Goal: Transaction & Acquisition: Book appointment/travel/reservation

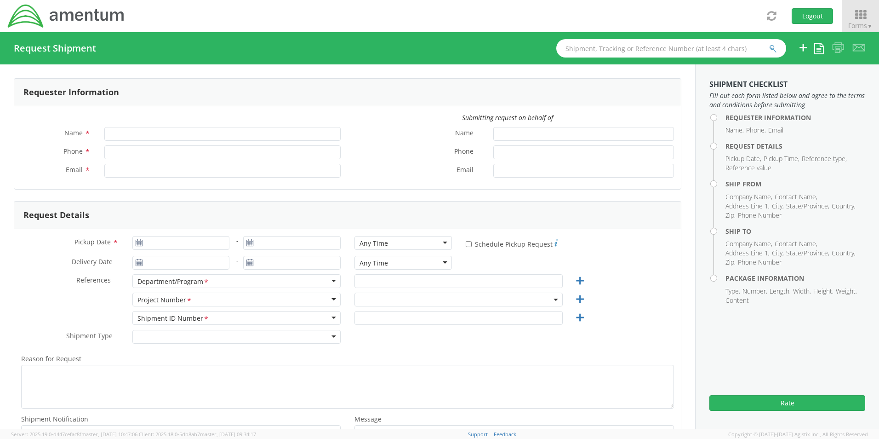
type input "Senecia Morgan"
type input "8172241568"
type input "senecia.morgan@amentum.com"
select select "OCCP.600391.00000"
type input "[DATE]"
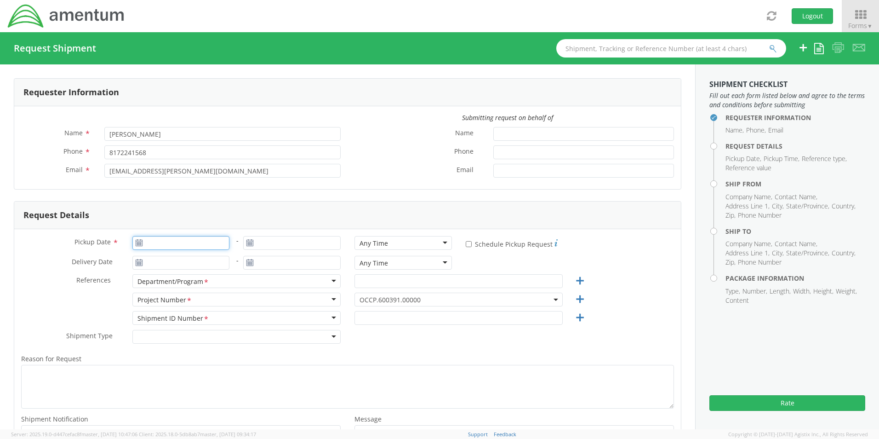
type input "[DATE]"
click at [174, 240] on input "[DATE]" at bounding box center [180, 243] width 97 height 14
click at [211, 315] on td "18" at bounding box center [213, 315] width 16 height 14
click at [359, 245] on div "Any Time" at bounding box center [373, 243] width 29 height 9
click at [388, 278] on input "text" at bounding box center [458, 281] width 208 height 14
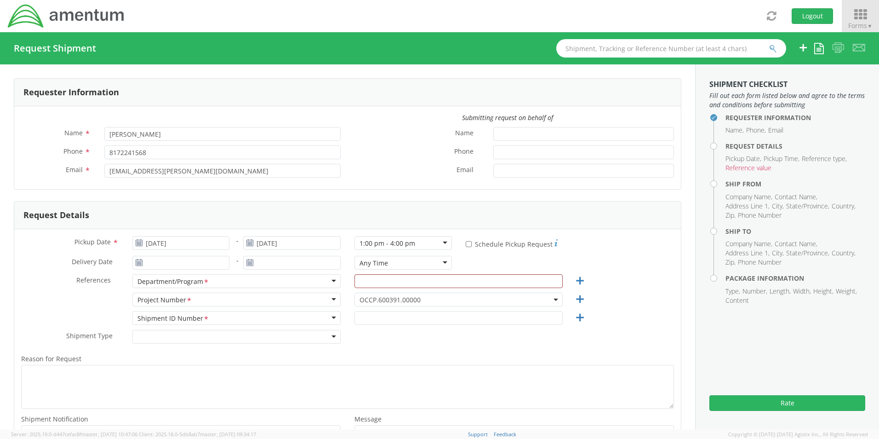
click at [850, 16] on icon at bounding box center [860, 14] width 43 height 13
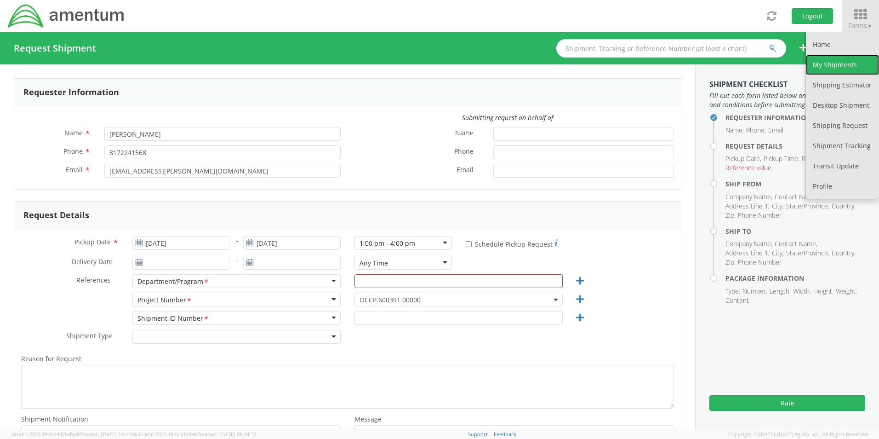
click at [829, 67] on link "My Shipments" at bounding box center [842, 65] width 73 height 20
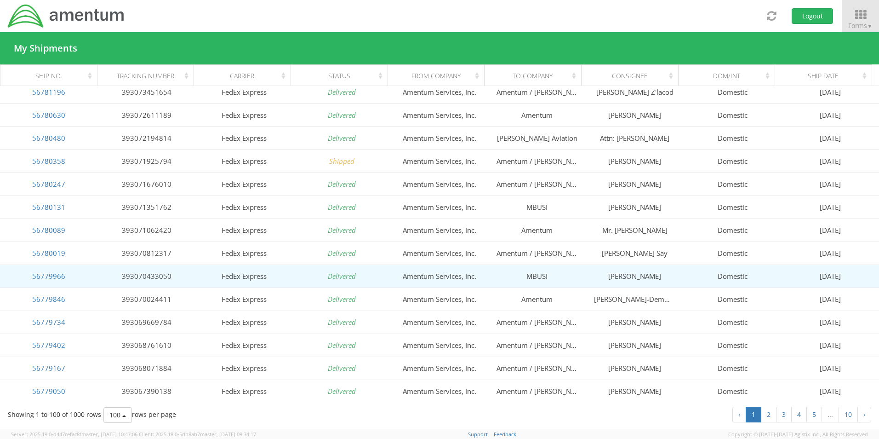
scroll to position [1984, 0]
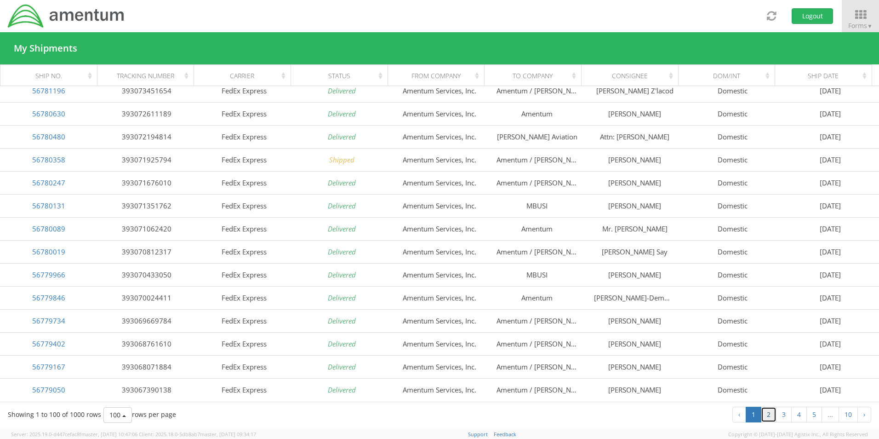
click at [765, 412] on link "2" at bounding box center [769, 414] width 16 height 16
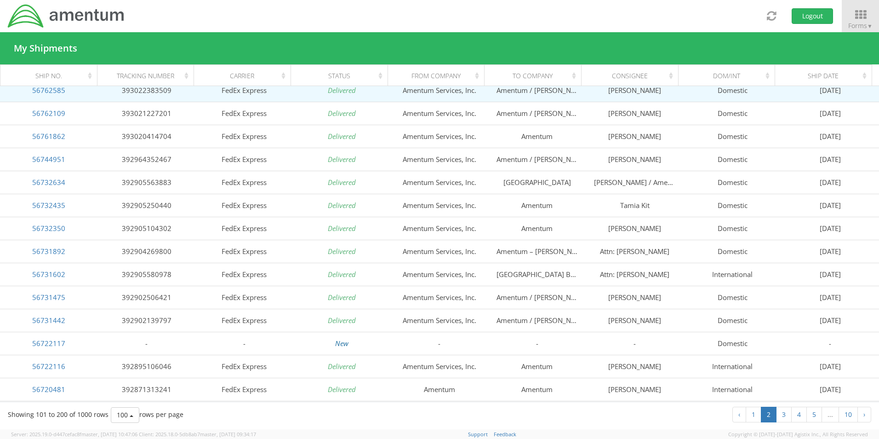
scroll to position [965, 0]
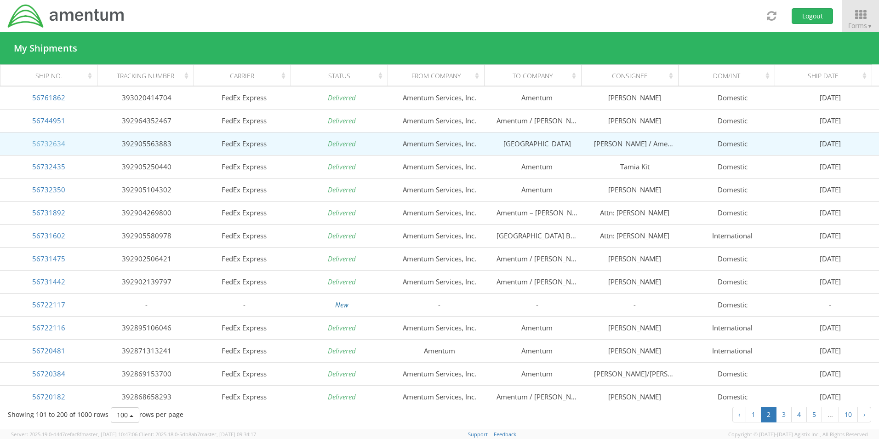
click at [48, 145] on link "56732634" at bounding box center [48, 143] width 33 height 9
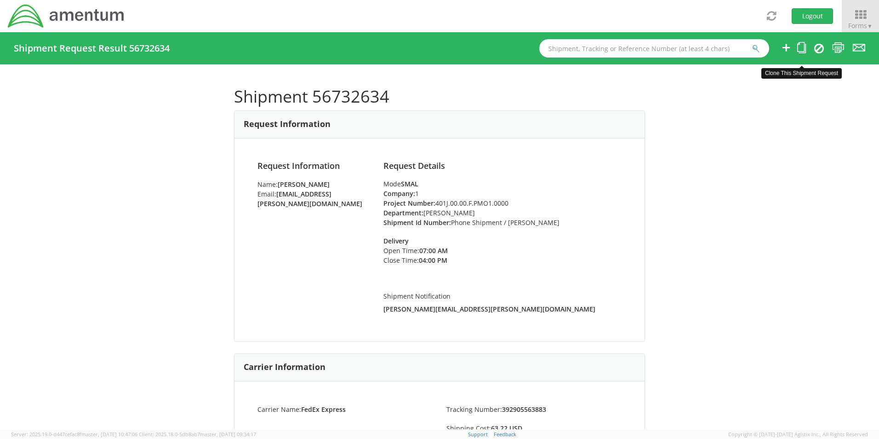
click at [799, 49] on icon at bounding box center [801, 47] width 9 height 11
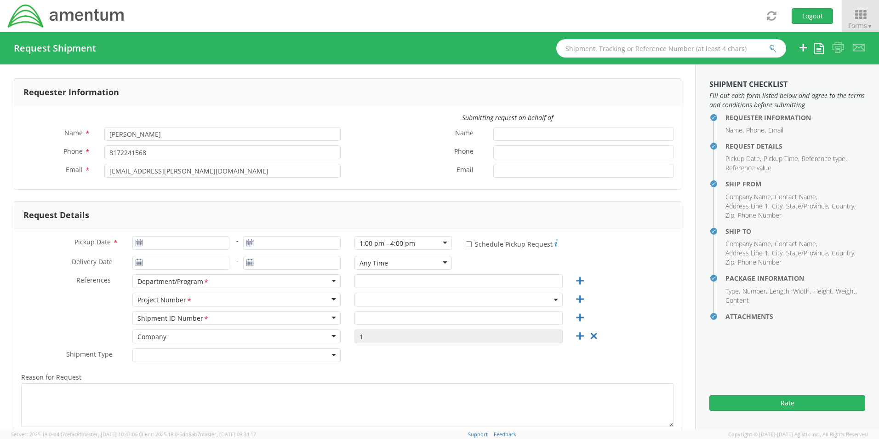
type input "09/05/2025"
type input "Megan Cruz"
type input "Phone Shipment / Jack Warford"
select select
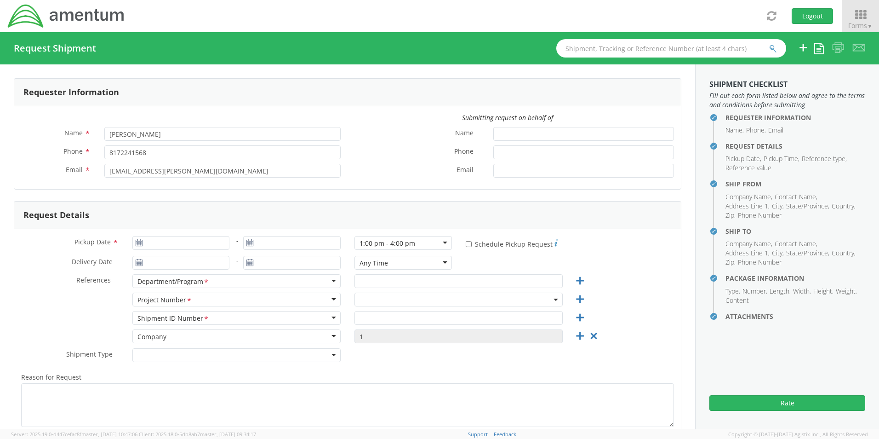
type input "Amentum Services, Inc."
type input "13500 Heritage Parkway"
type input "Fort Worth"
type input "76177"
type input "Senecia Morgan"
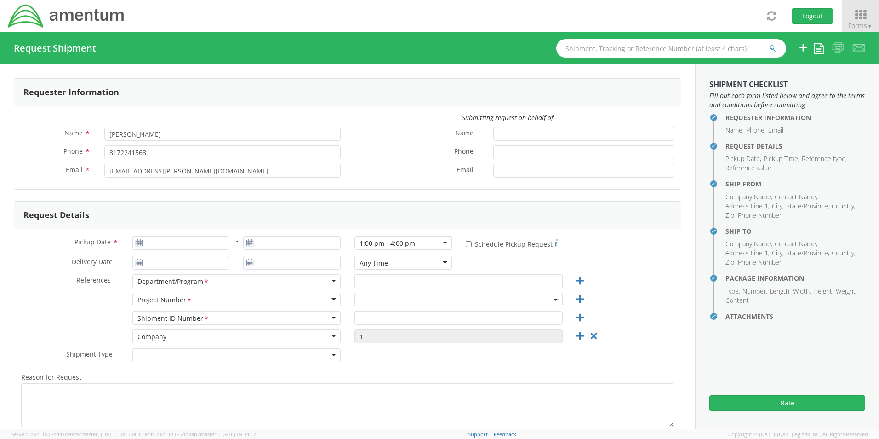
type input "817-224-1568"
type input "senecia.morgan@amentum.com"
checkbox input "true"
select select
type input "[GEOGRAPHIC_DATA]"
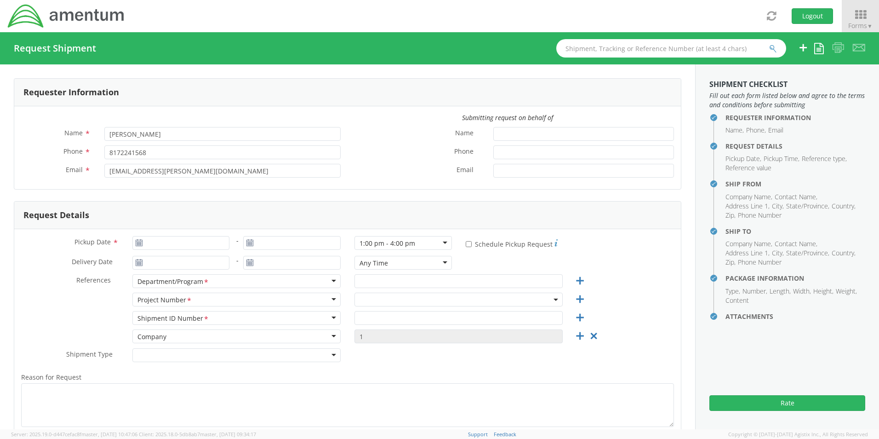
type input "6791 Montana Ave"
type input "El Paso"
type input "79925"
type input "Justone Malone / Amentum"
type input "678-362-5311"
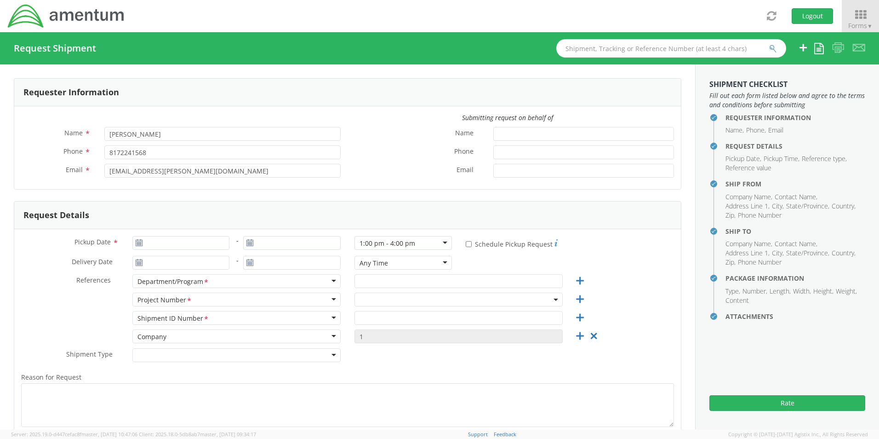
type input "justone.malone@amentum.com"
checkbox input "true"
select select "401J.00.00.F.PMO1.0000"
click at [190, 246] on input "09/05/2025" at bounding box center [180, 243] width 97 height 14
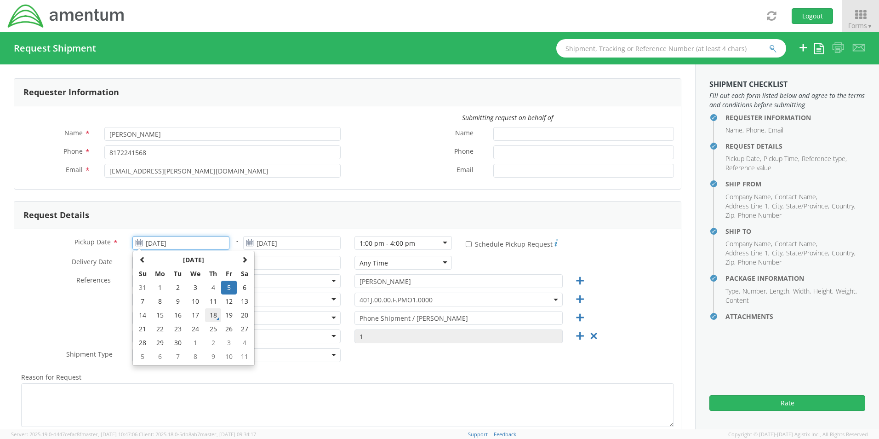
click at [208, 314] on td "18" at bounding box center [213, 315] width 16 height 14
type input "[DATE]"
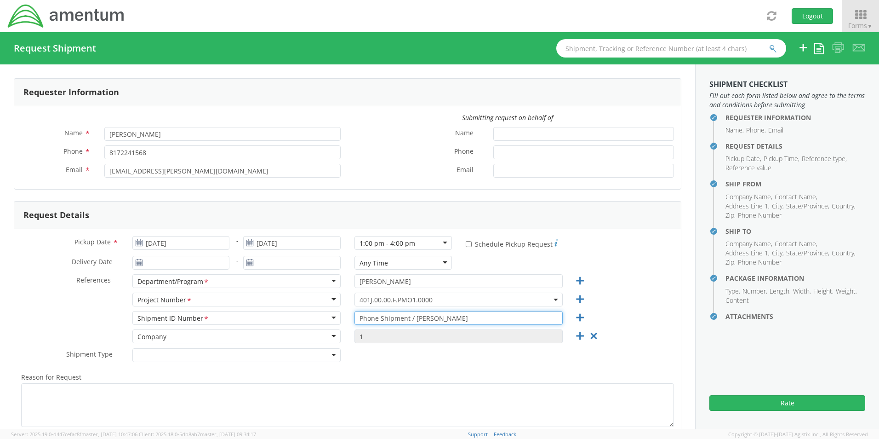
click at [454, 319] on input "Phone Shipment / Jack Warford" at bounding box center [458, 318] width 208 height 14
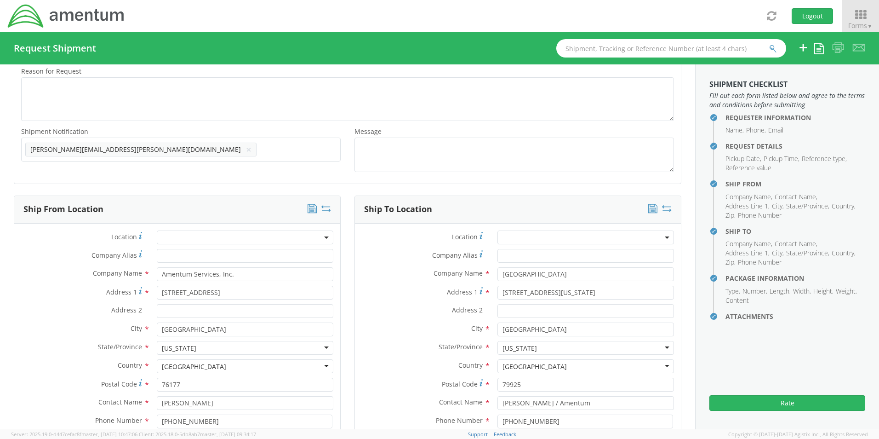
scroll to position [322, 0]
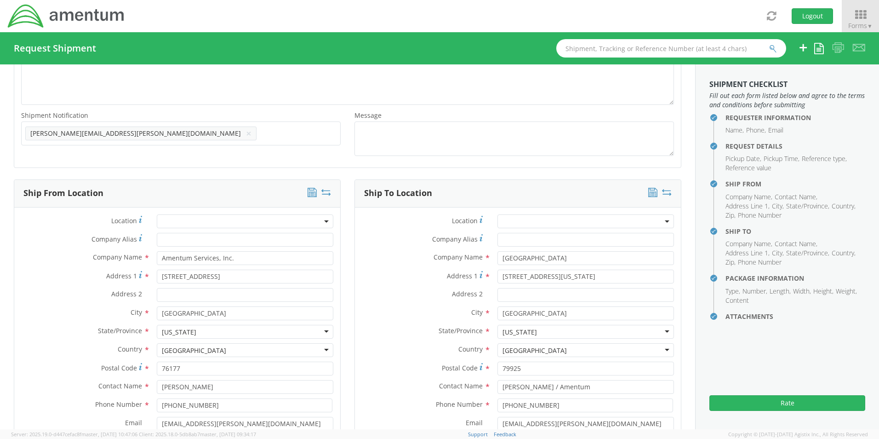
type input "Phone Shipment"
click at [322, 194] on icon at bounding box center [326, 192] width 10 height 9
type input "[GEOGRAPHIC_DATA]"
type input "6791 Montana Ave"
type input "El Paso"
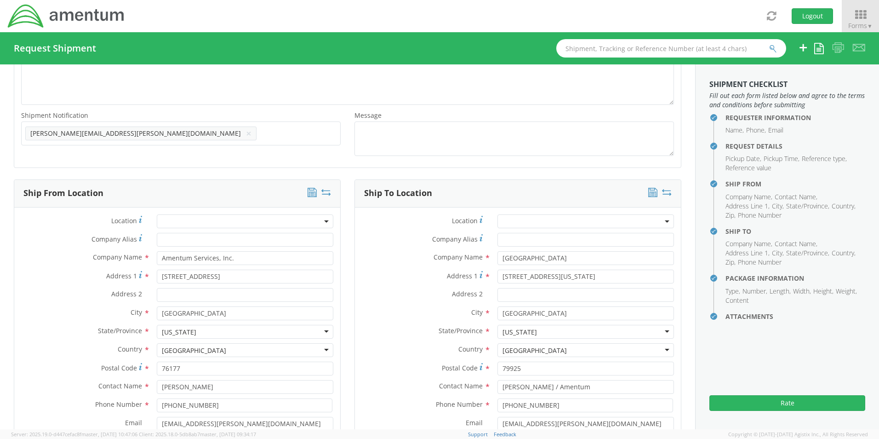
type input "79925"
type input "Justone Malone / Amentum"
type input "678-362-5311"
type input "justone.malone@amentum.com"
type input "Amentum Services, Inc."
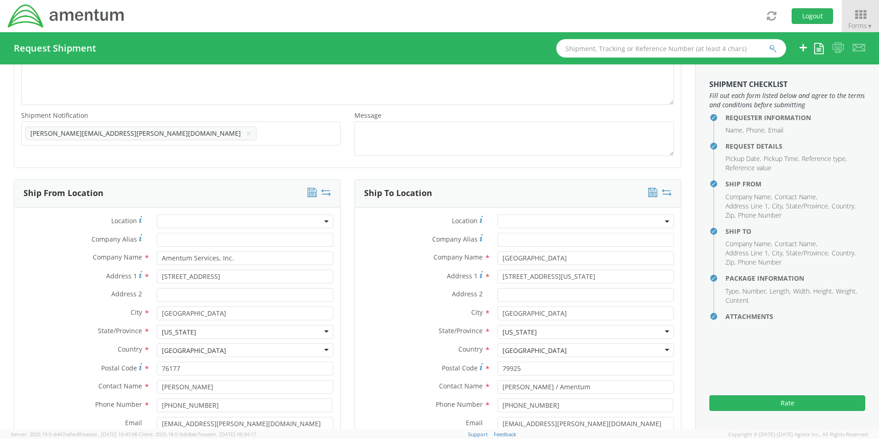
type input "13500 Heritage Parkway"
type input "Fort Worth"
type input "76177"
type input "Senecia Morgan"
type input "817-224-1568"
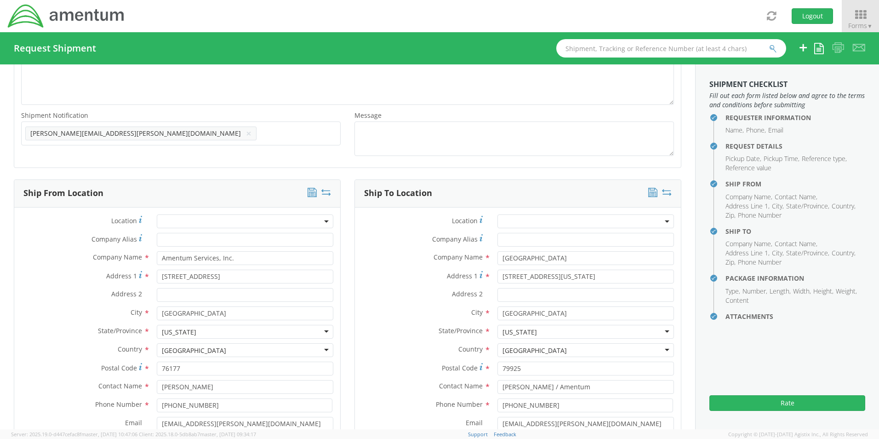
type input "senecia.morgan@amentum.com"
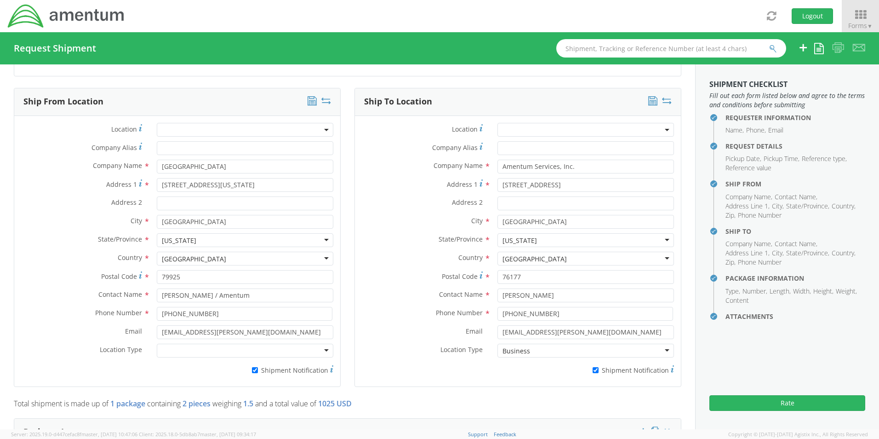
scroll to position [414, 0]
drag, startPoint x: 564, startPoint y: 292, endPoint x: 450, endPoint y: 284, distance: 114.8
click at [450, 284] on div "Location * Company Alias * Company Name * Amentum Services, Inc. Address 1 * 13…" at bounding box center [518, 250] width 326 height 257
paste input "Donald Mitchell"
click at [393, 273] on label "Postal Code *" at bounding box center [423, 275] width 136 height 12
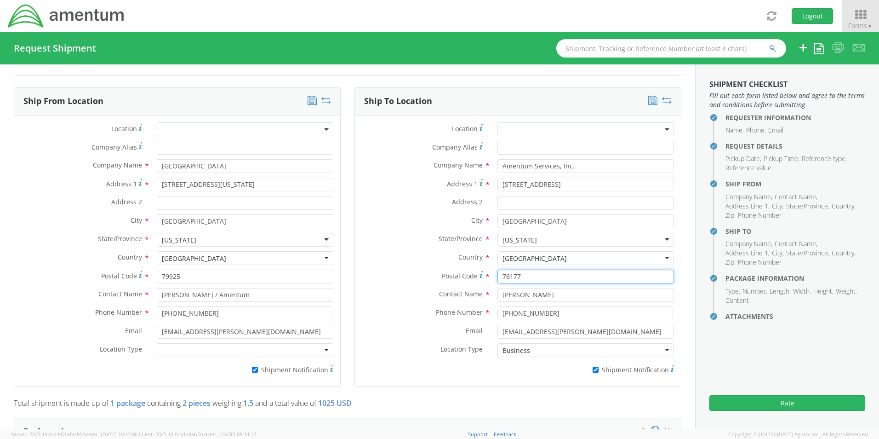
click at [497, 273] on input "76177" at bounding box center [585, 276] width 177 height 14
click at [554, 291] on input "Donald Mitchell" at bounding box center [585, 295] width 177 height 14
type input "Donald Mitchel"
click at [551, 314] on strong "DONALD MITCHEL" at bounding box center [568, 312] width 52 height 9
select select
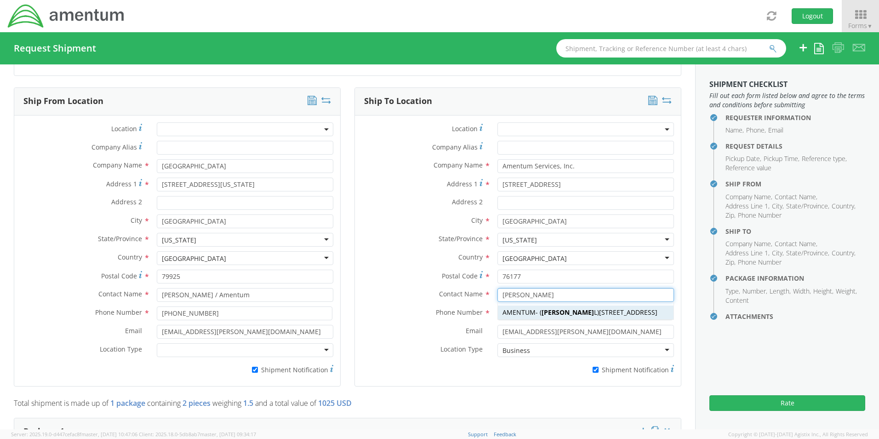
type input "AMENTUM"
type input "13500 HERITAGE PARKWAY"
type input "FORT WORTH"
type input "[PERSON_NAME]"
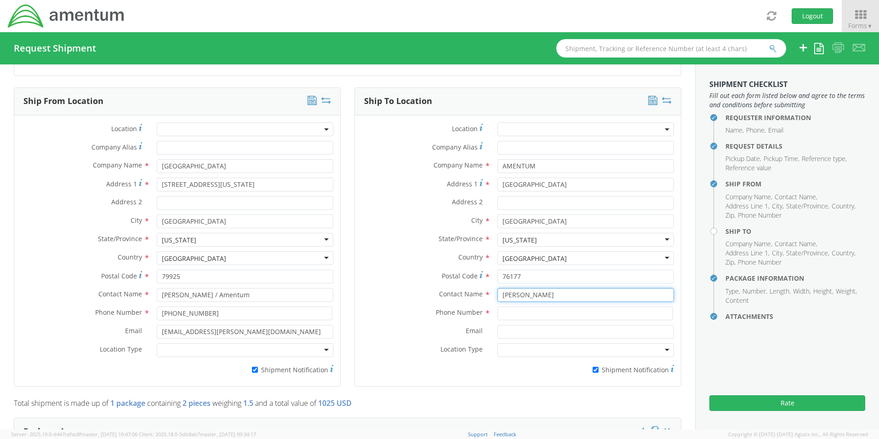
type input "[PERSON_NAME]"
click at [512, 308] on input at bounding box center [585, 313] width 176 height 14
type input "8172441568"
click at [522, 326] on input "Email *" at bounding box center [585, 332] width 177 height 14
click at [542, 327] on input "Email *" at bounding box center [585, 332] width 177 height 14
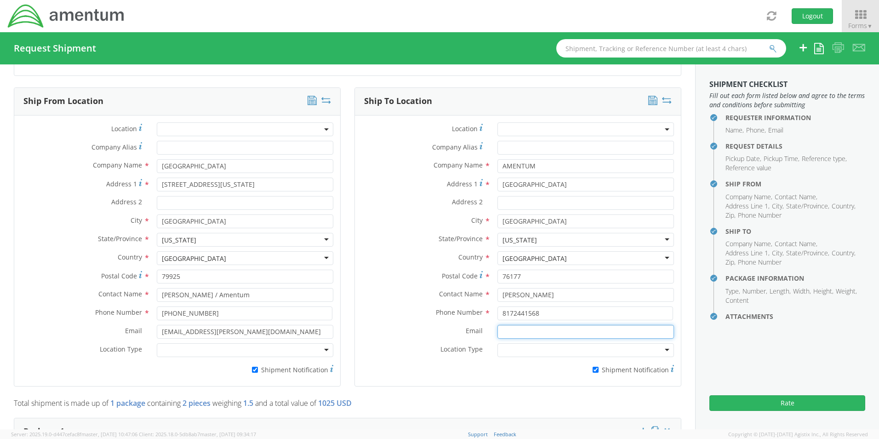
paste input "Donald.Mitchell@amentum.com"
type input "Donald.Mitchell@amentum.com"
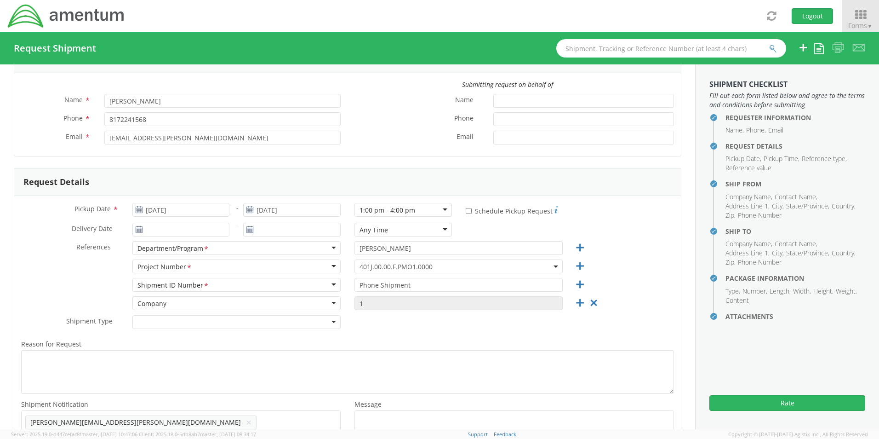
scroll to position [0, 0]
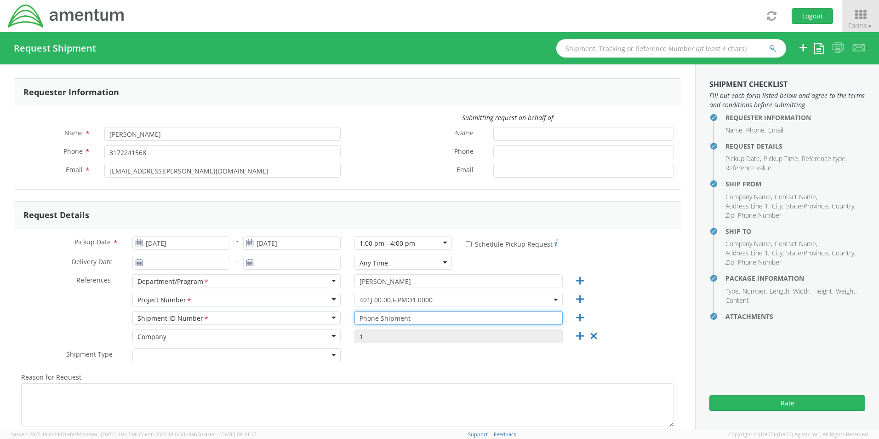
drag, startPoint x: 422, startPoint y: 319, endPoint x: 416, endPoint y: 319, distance: 6.0
click at [422, 321] on input "Phone Shipment" at bounding box center [458, 318] width 208 height 14
drag, startPoint x: 416, startPoint y: 318, endPoint x: 319, endPoint y: 319, distance: 96.5
click at [319, 319] on div "Shipment ID Number <span class="required">*</span> Shipment ID Number * Account…" at bounding box center [347, 320] width 667 height 18
paste input "Wexmac Montana East Cell Phone - Jack Warford & Justone Malone"
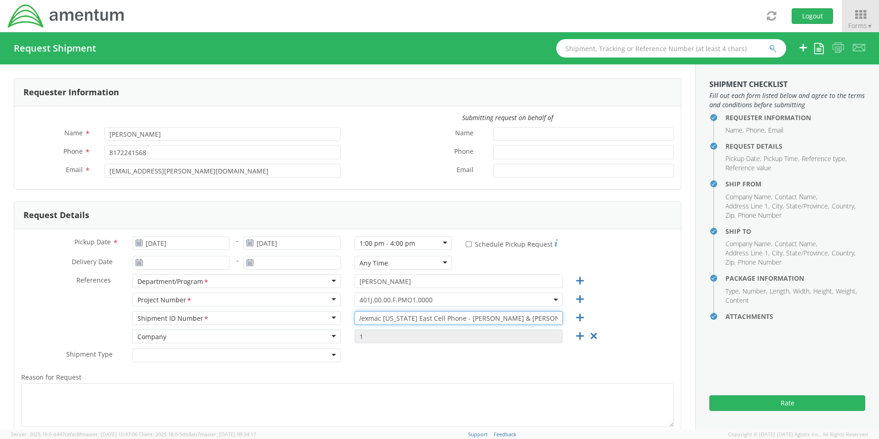
click at [497, 319] on input "Wexmac Montana East Cell Phone - Jack Warford & Justone Malone" at bounding box center [458, 318] width 208 height 14
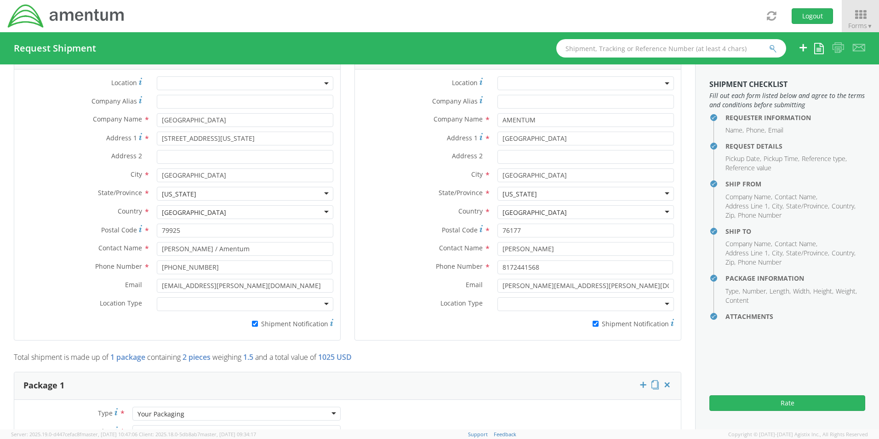
scroll to position [644, 0]
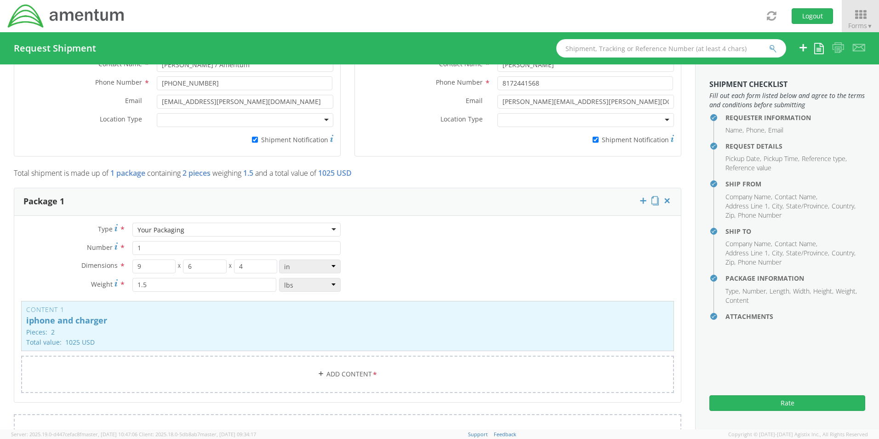
type input "Wexmac Montana East Cell Phone - Jack Warford/ Justone Malone"
drag, startPoint x: 148, startPoint y: 263, endPoint x: 39, endPoint y: 260, distance: 109.5
click at [40, 260] on div "Dimensions * 9 X 6 X 4 in cm ft" at bounding box center [180, 266] width 333 height 14
type input "8"
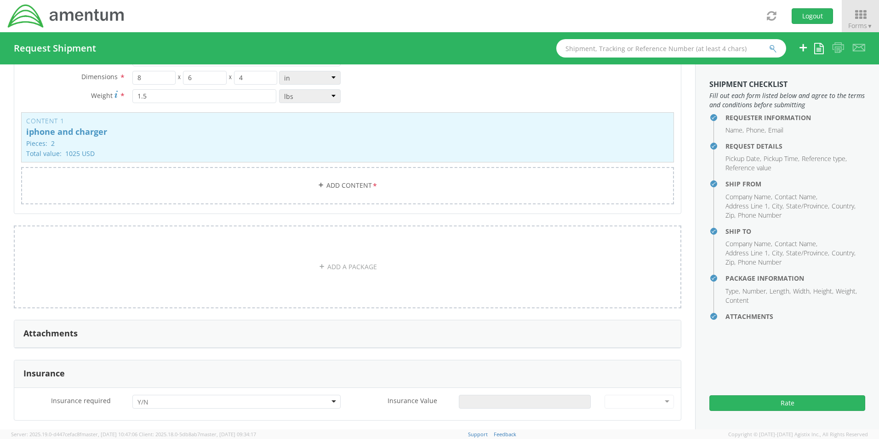
scroll to position [895, 0]
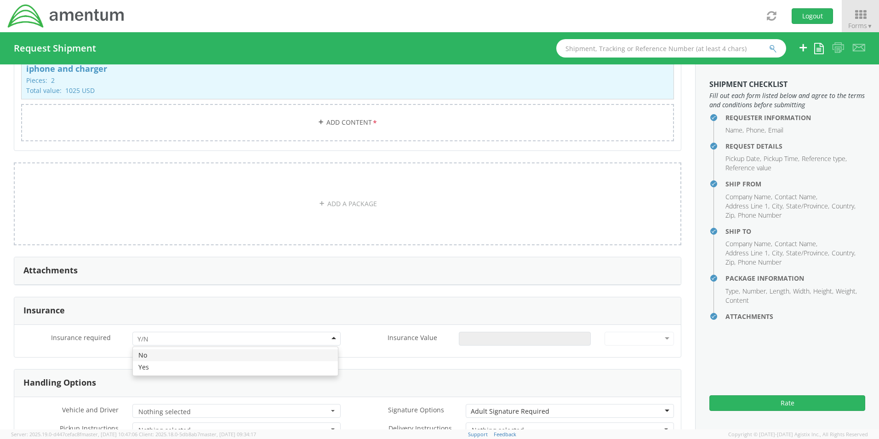
click at [147, 338] on input "select-one" at bounding box center [143, 338] width 13 height 9
click at [467, 340] on input "Insurance Value *" at bounding box center [525, 338] width 132 height 14
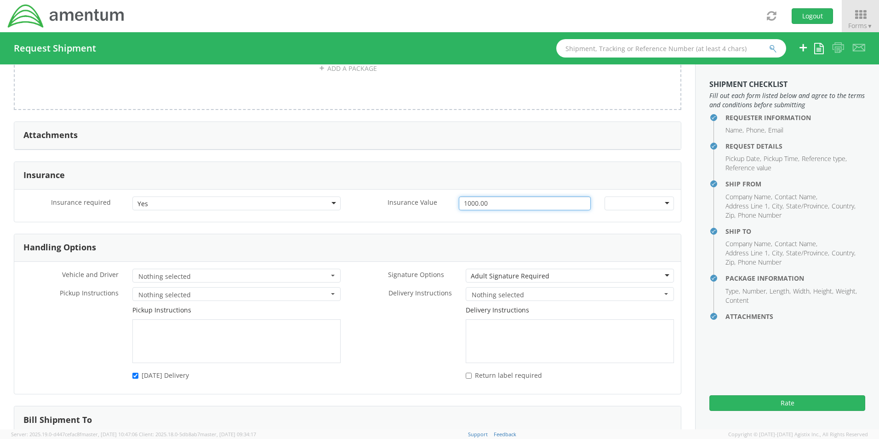
scroll to position [1116, 0]
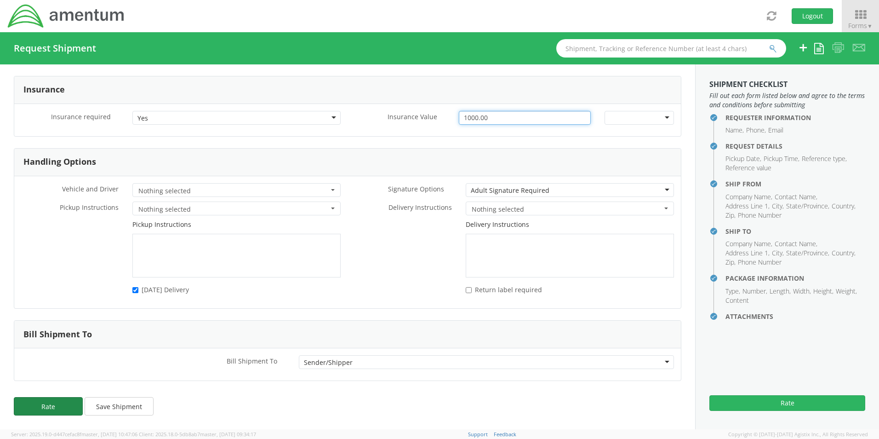
type input "1000.00"
click at [55, 405] on button "Rate" at bounding box center [48, 406] width 69 height 18
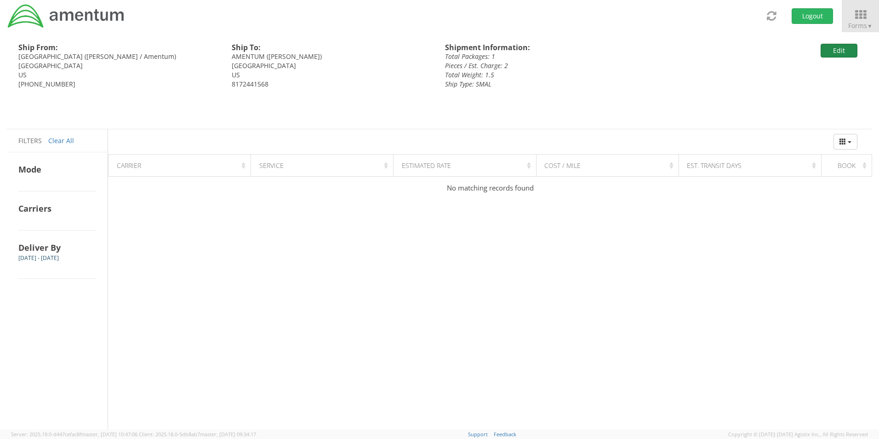
click at [837, 55] on button "Edit" at bounding box center [839, 51] width 37 height 14
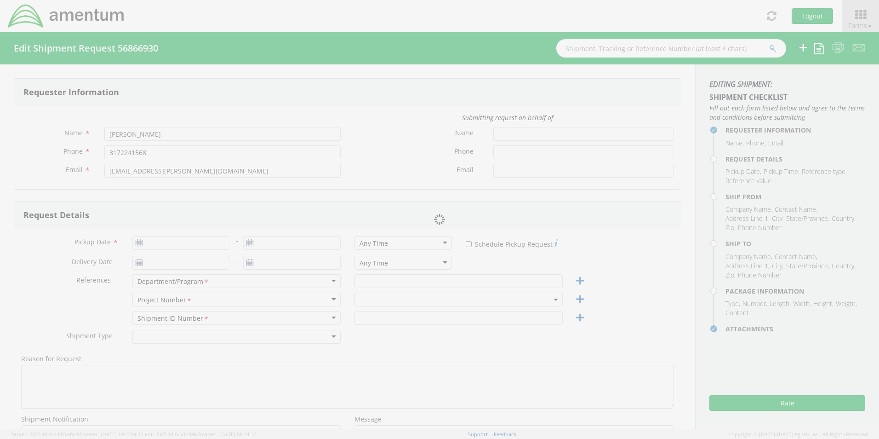
type input "[DATE]"
type input "Megan Cruz"
type input "Wexmac Montana East Cell Phone - Jack Warford/ Justone Malone"
select select
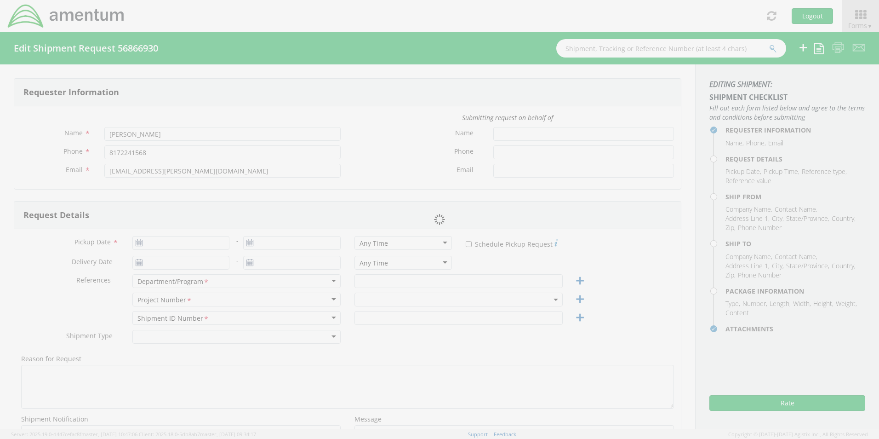
type input "[GEOGRAPHIC_DATA]"
type input "6791 Montana Ave"
type input "El Paso"
type input "79925"
type input "Justone Malone / Amentum"
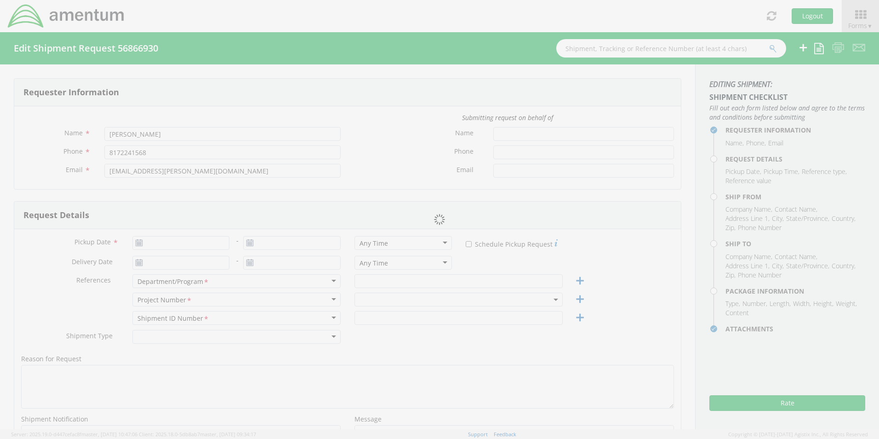
type input "678-362-5311"
type input "justone.malone@amentum.com"
checkbox input "true"
select select
type input "AMENTUM"
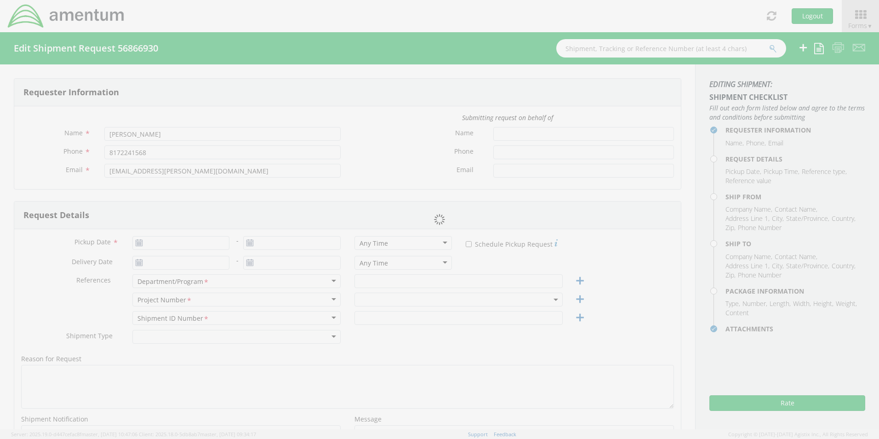
type input "13500 HERITAGE PARKWAY"
type input "FORT WORTH"
type input "76177"
type input "[PERSON_NAME]"
type input "8172441568"
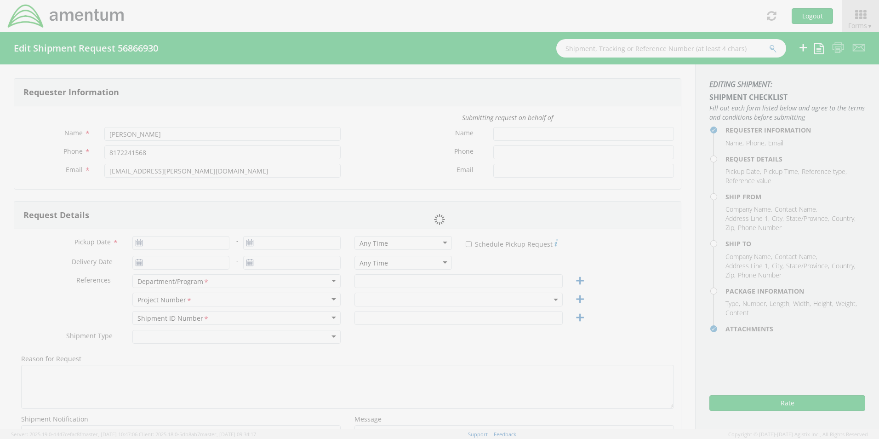
type input "donald.mitchell@amentum.com"
checkbox input "true"
type input "1"
type input "8"
type input "6"
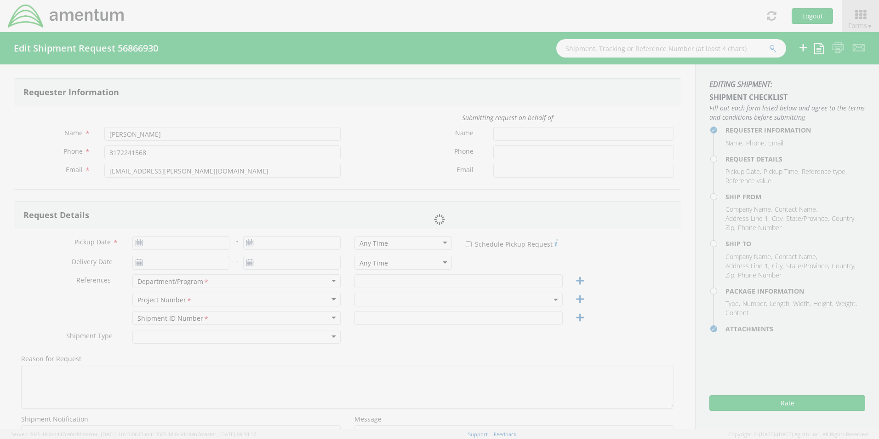
type input "4"
type input "1.5"
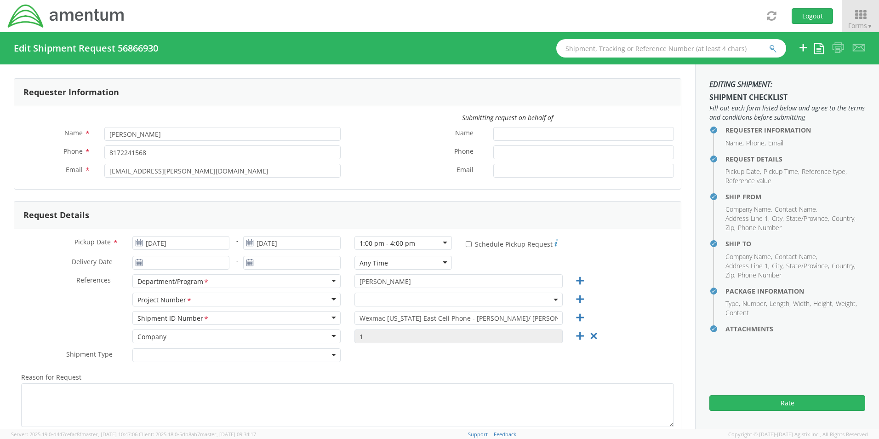
select select "401J.00.00.F.PMO1.0000"
click at [414, 244] on div "1:00 pm - 4:00 pm" at bounding box center [402, 243] width 97 height 14
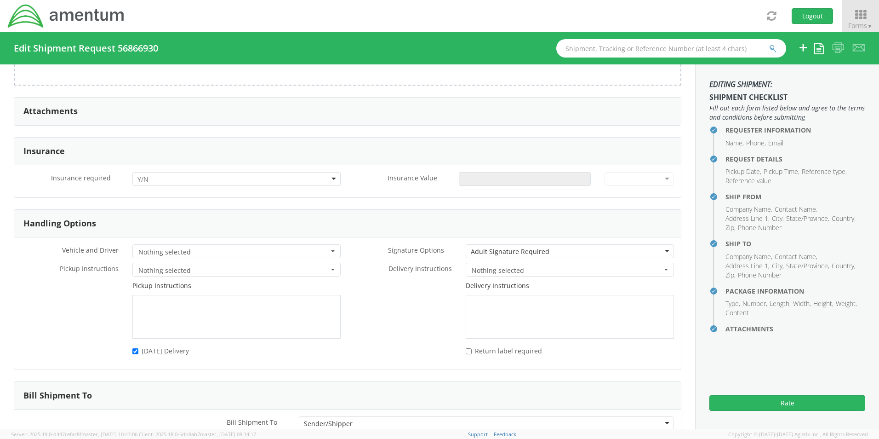
scroll to position [1116, 0]
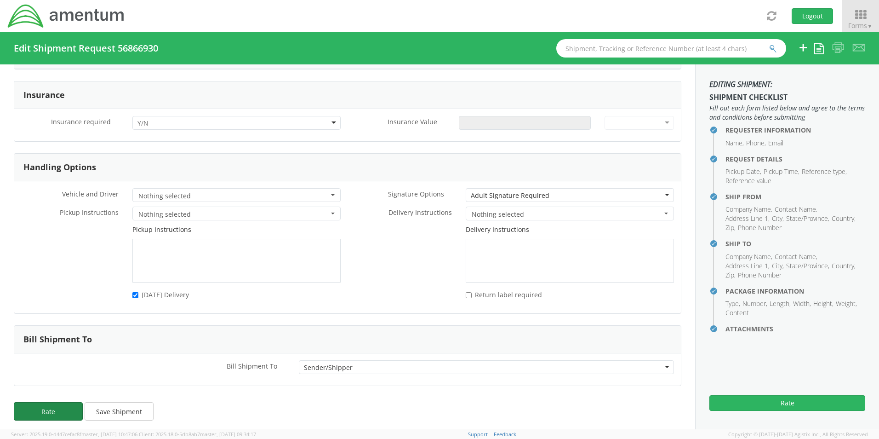
click at [56, 404] on button "Rate" at bounding box center [48, 411] width 69 height 18
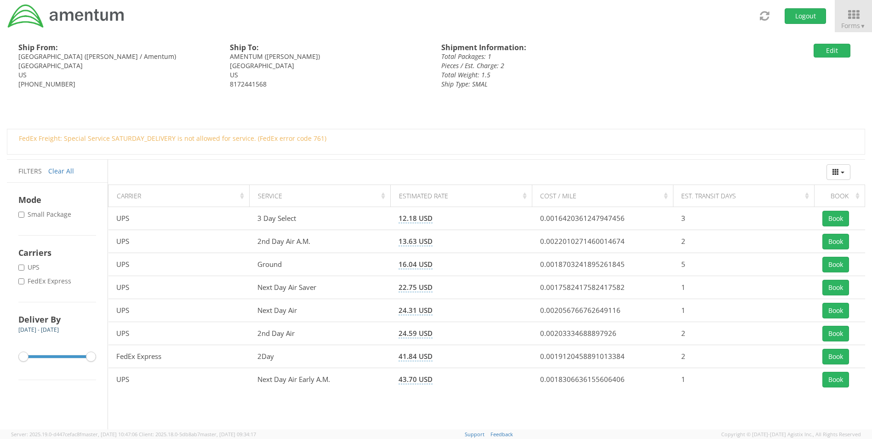
click at [57, 284] on label "* FedEx Express" at bounding box center [45, 280] width 55 height 9
click at [24, 284] on input "* FedEx Express" at bounding box center [21, 281] width 6 height 6
checkbox input "true"
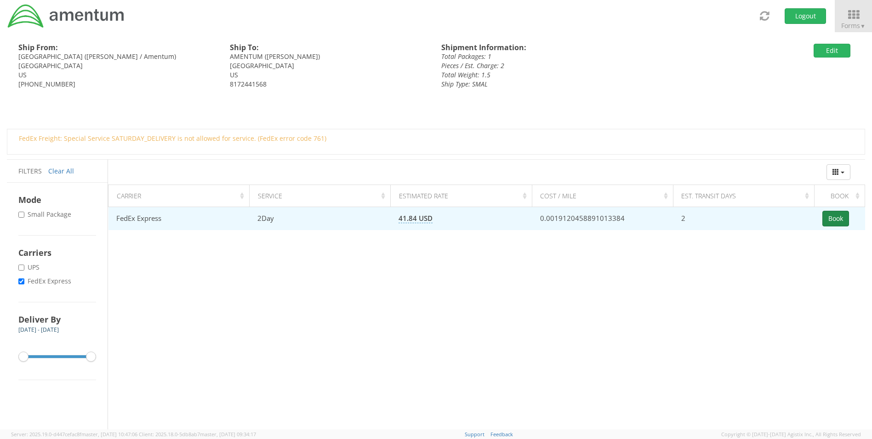
click at [827, 216] on button "Book" at bounding box center [835, 219] width 27 height 16
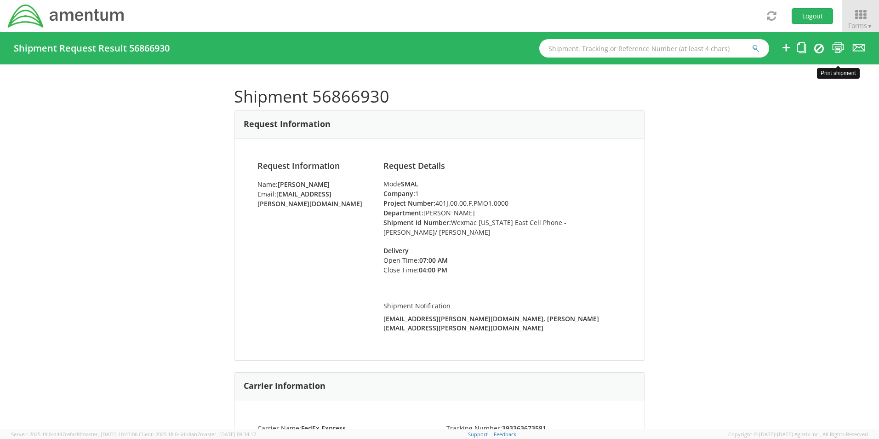
click at [839, 48] on icon at bounding box center [838, 47] width 12 height 11
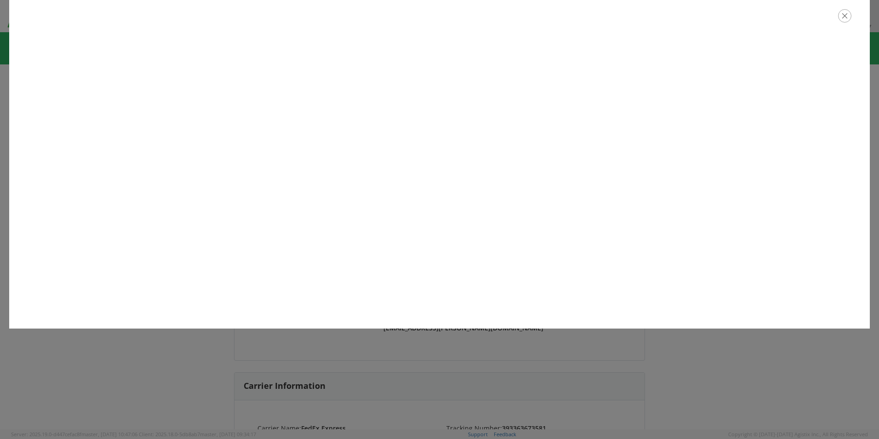
click at [844, 13] on icon "button" at bounding box center [844, 15] width 13 height 13
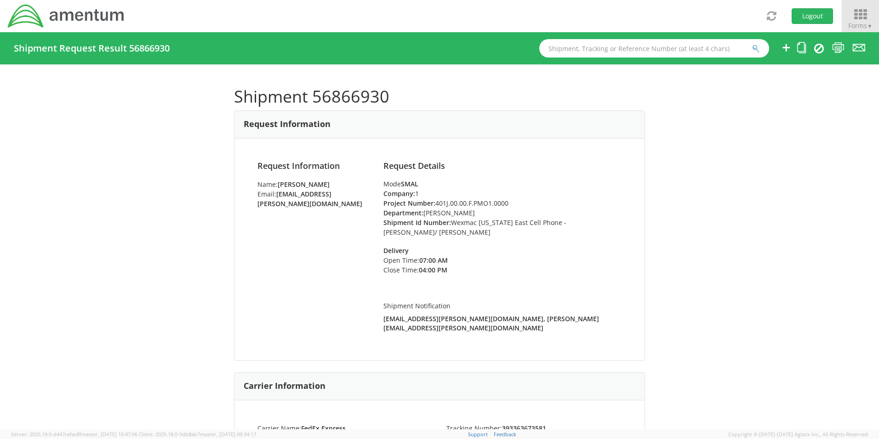
click at [848, 11] on icon at bounding box center [860, 14] width 43 height 13
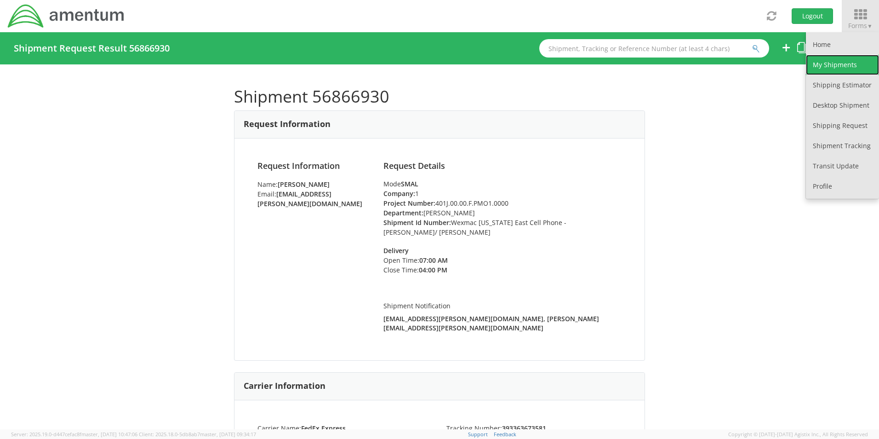
click at [833, 65] on link "My Shipments" at bounding box center [842, 65] width 73 height 20
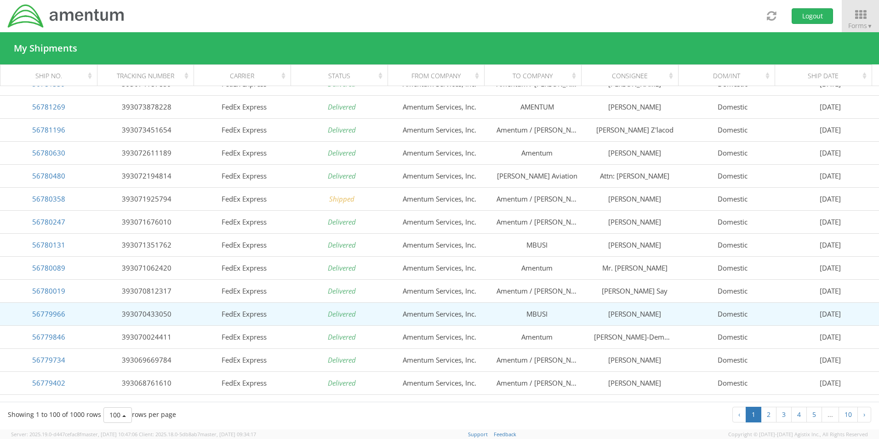
scroll to position [1984, 0]
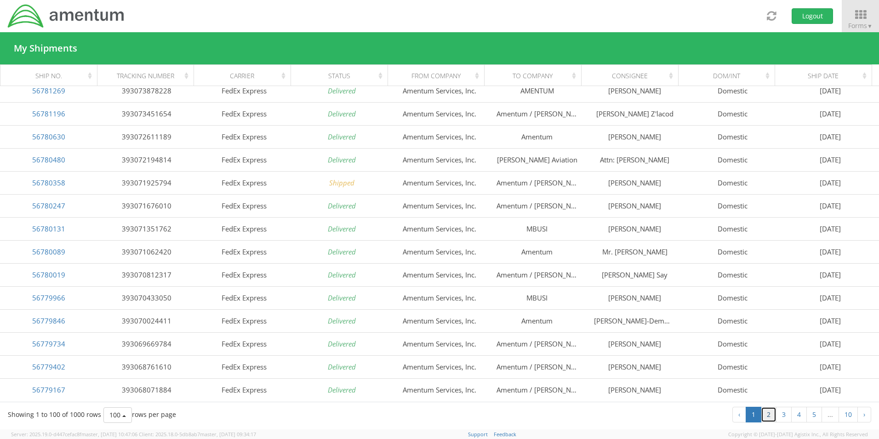
click at [771, 415] on link "2" at bounding box center [769, 414] width 16 height 16
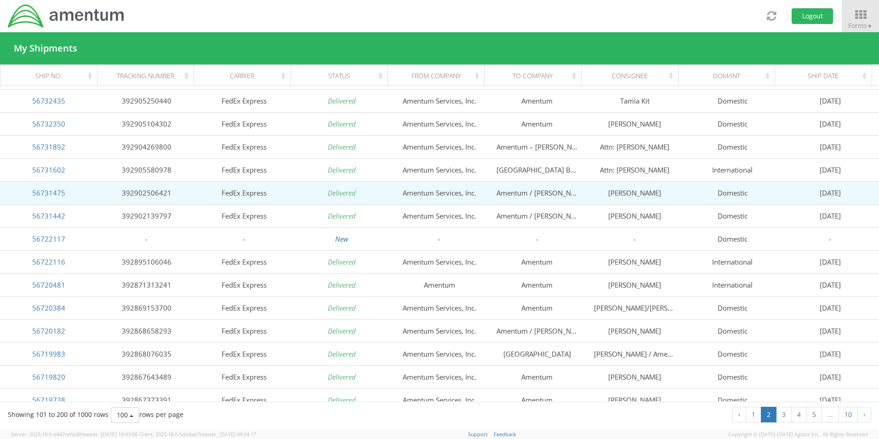
scroll to position [1057, 0]
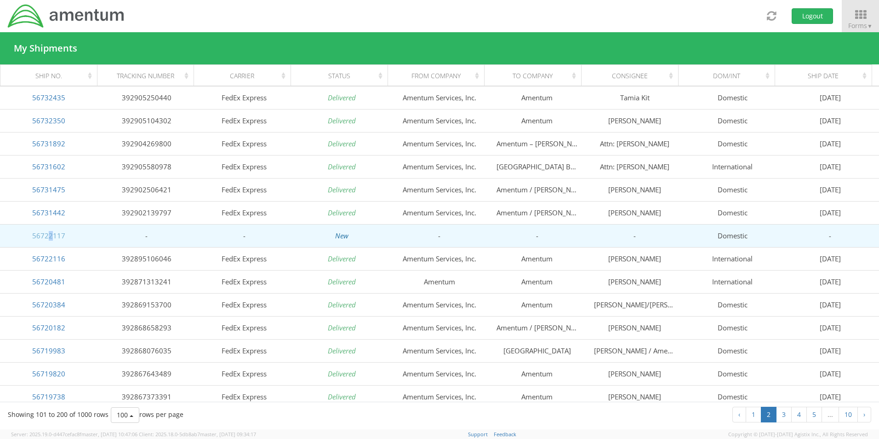
click at [50, 236] on link "56722117" at bounding box center [48, 235] width 33 height 9
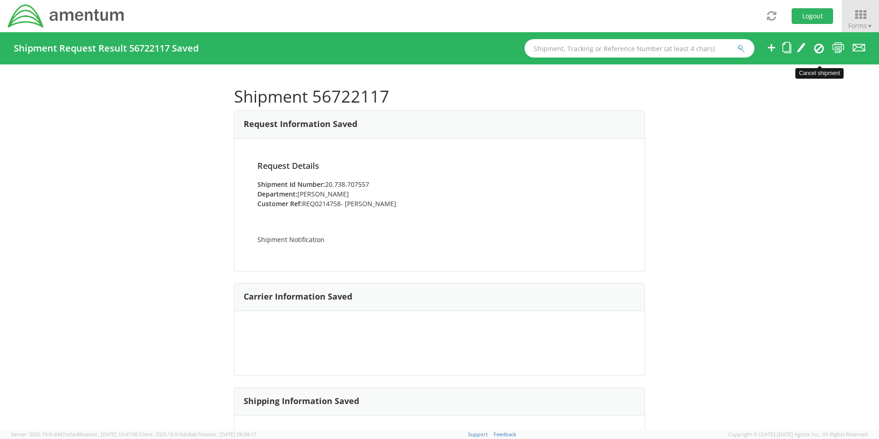
click at [821, 47] on icon at bounding box center [819, 48] width 10 height 11
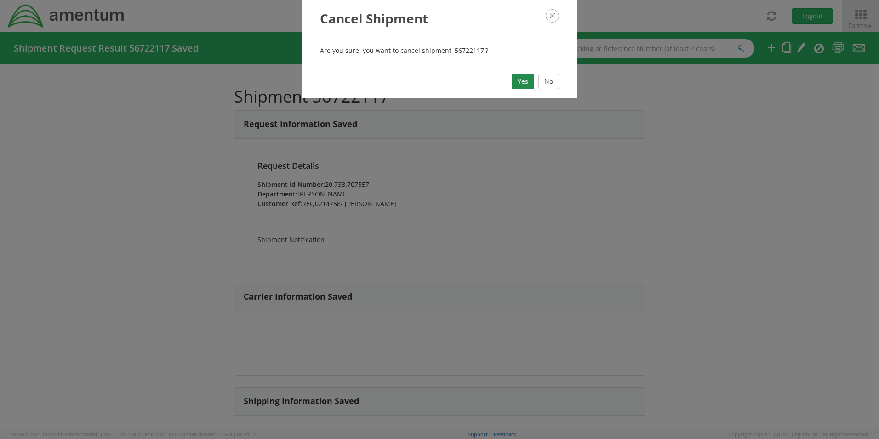
click at [523, 83] on button "Yes" at bounding box center [523, 82] width 23 height 16
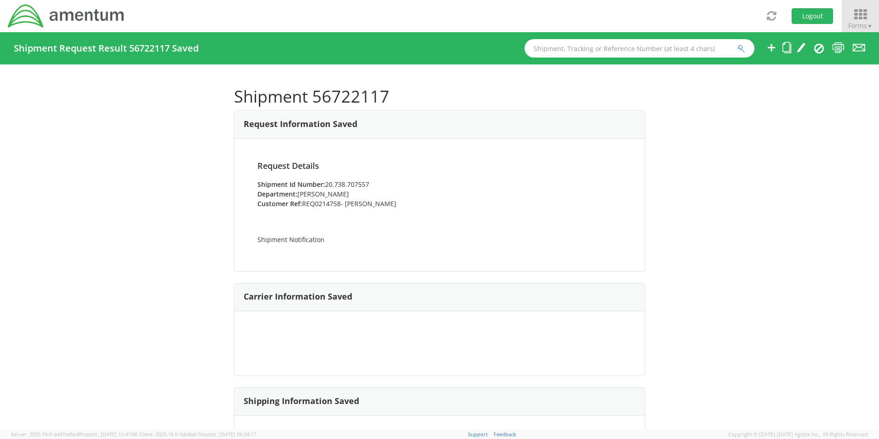
click at [861, 17] on icon at bounding box center [860, 14] width 43 height 13
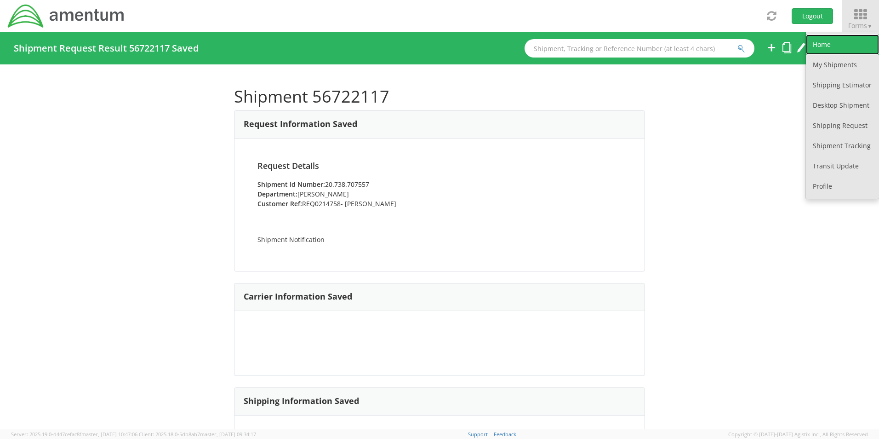
click at [838, 46] on link "Home" at bounding box center [842, 44] width 73 height 20
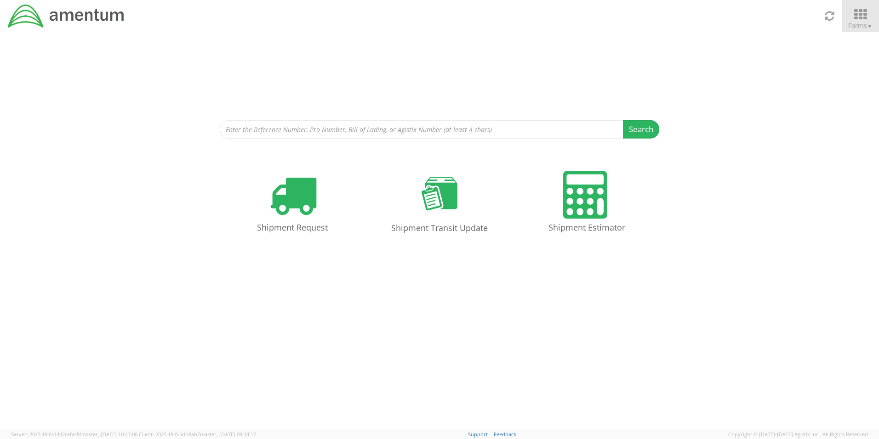
click at [849, 16] on icon at bounding box center [860, 14] width 43 height 13
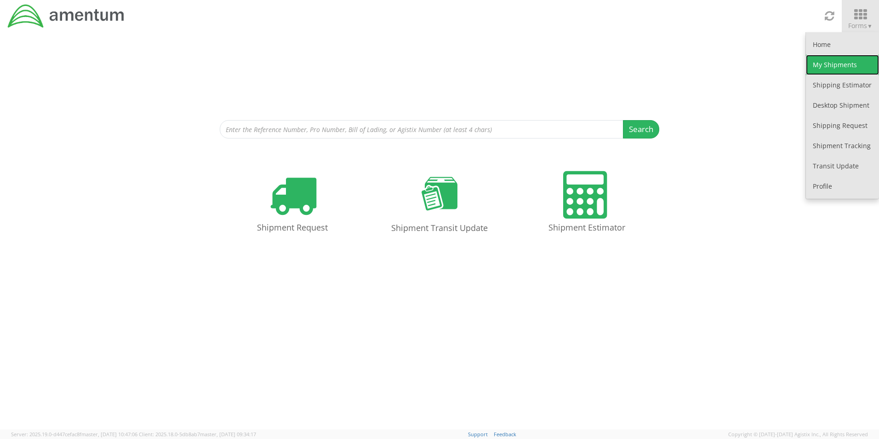
click at [838, 68] on link "My Shipments" at bounding box center [842, 65] width 73 height 20
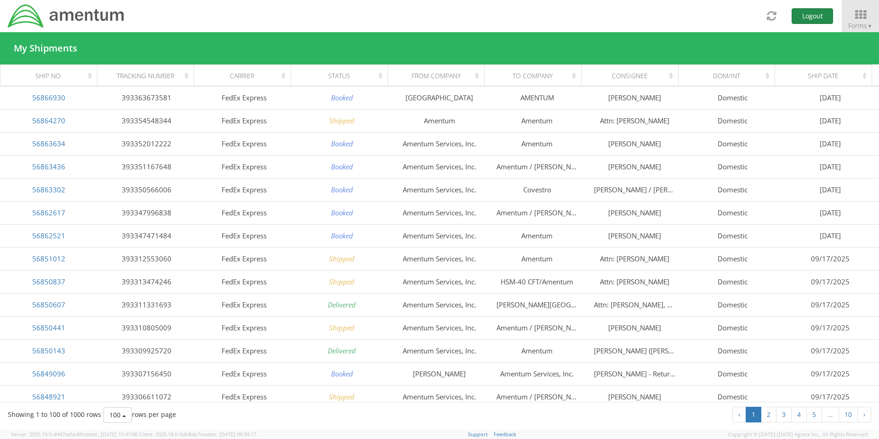
click at [822, 14] on button "Logout" at bounding box center [812, 16] width 41 height 16
